Goal: Transaction & Acquisition: Purchase product/service

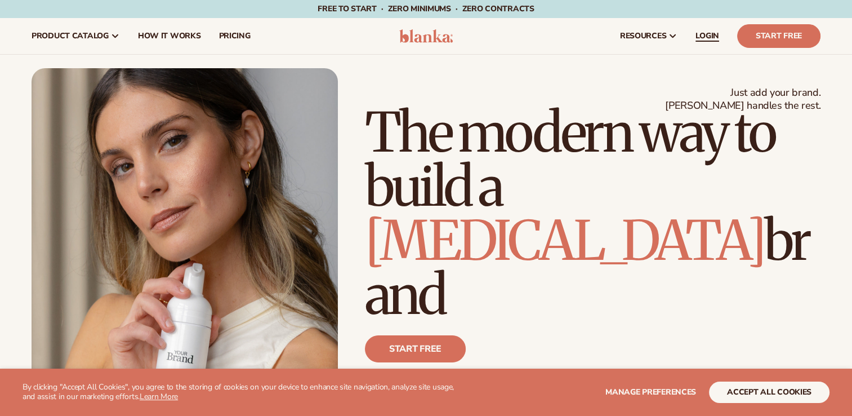
click at [703, 38] on span "LOGIN" at bounding box center [708, 36] width 24 height 9
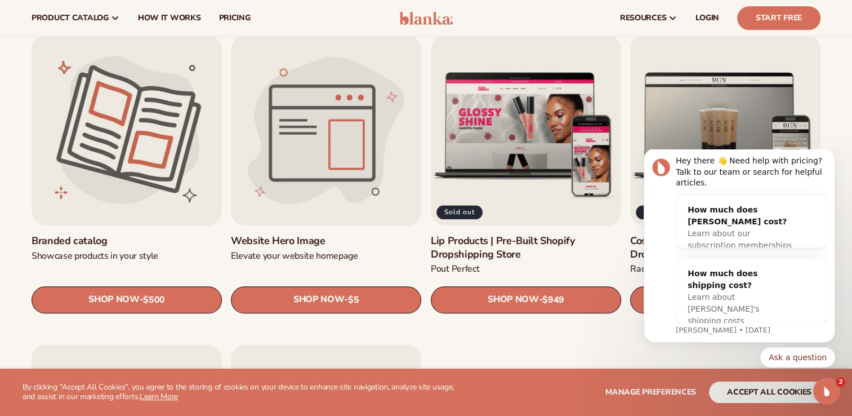
scroll to position [1250, 0]
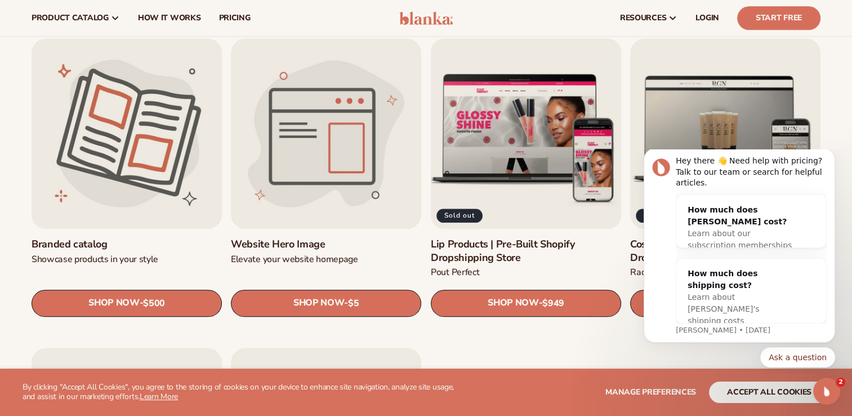
click at [525, 238] on link "Lip Products | Pre-Built Shopify Dropshipping Store" at bounding box center [526, 251] width 190 height 26
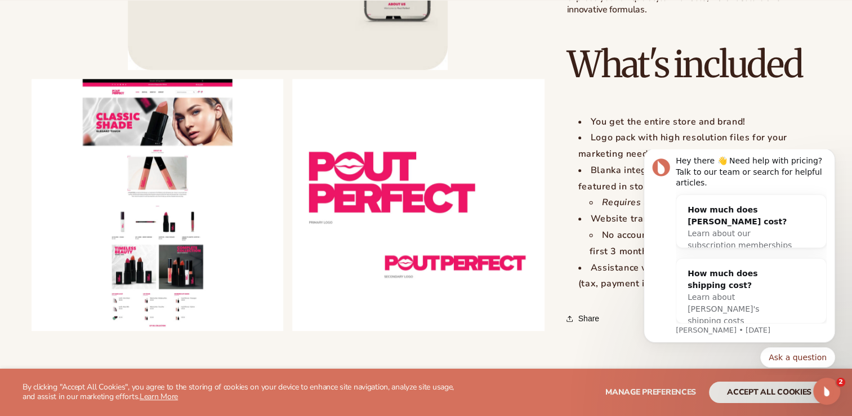
scroll to position [1455, 0]
